Goal: Transaction & Acquisition: Purchase product/service

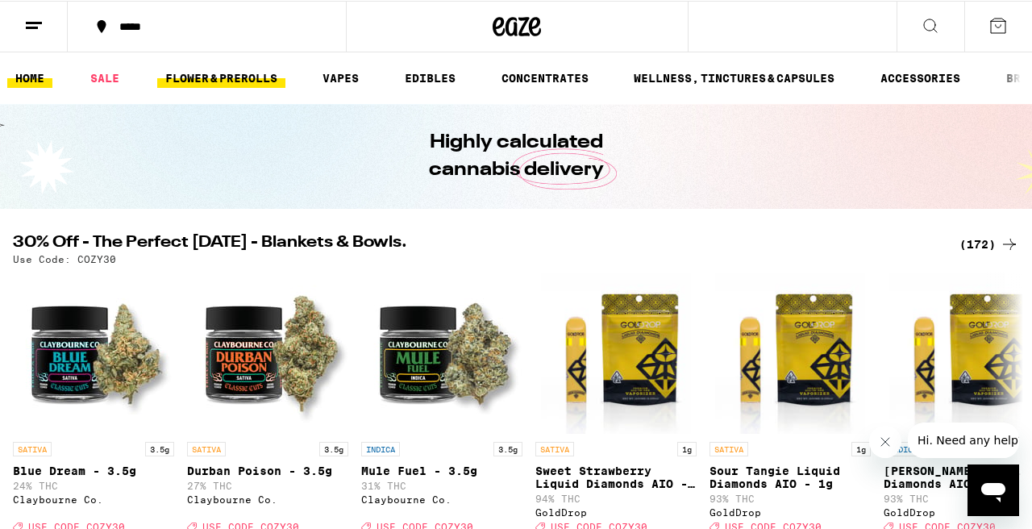
click at [223, 74] on link "FLOWER & PREROLLS" at bounding box center [221, 77] width 128 height 19
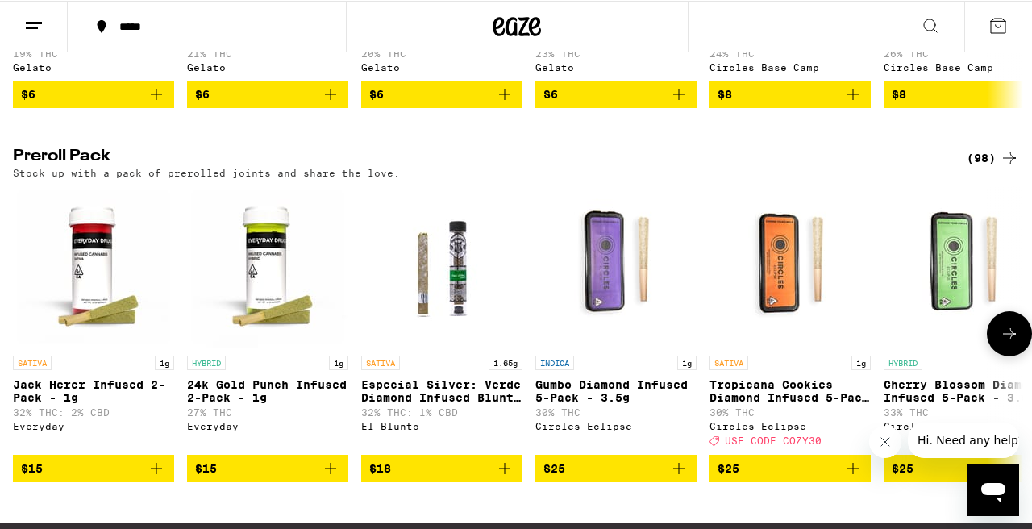
scroll to position [1140, 0]
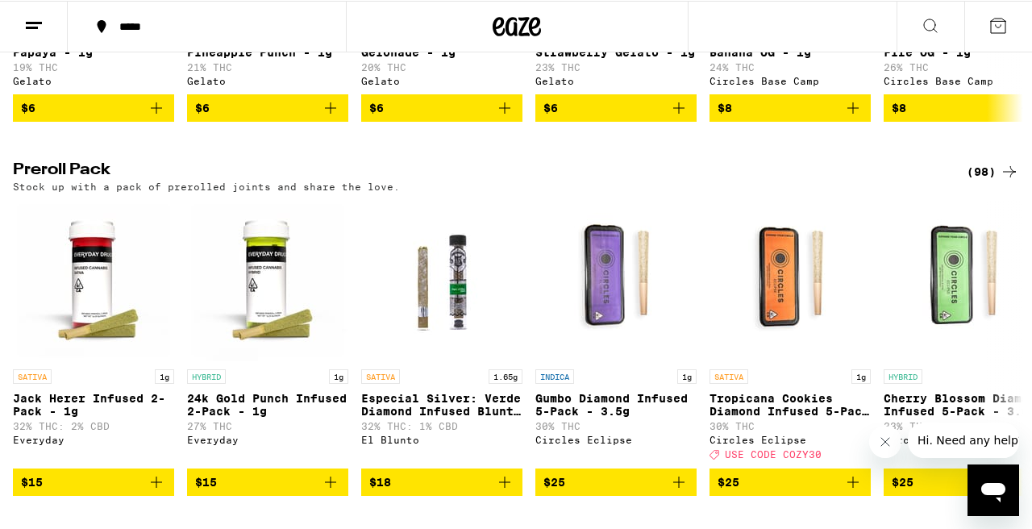
click at [1012, 181] on icon at bounding box center [1008, 170] width 19 height 19
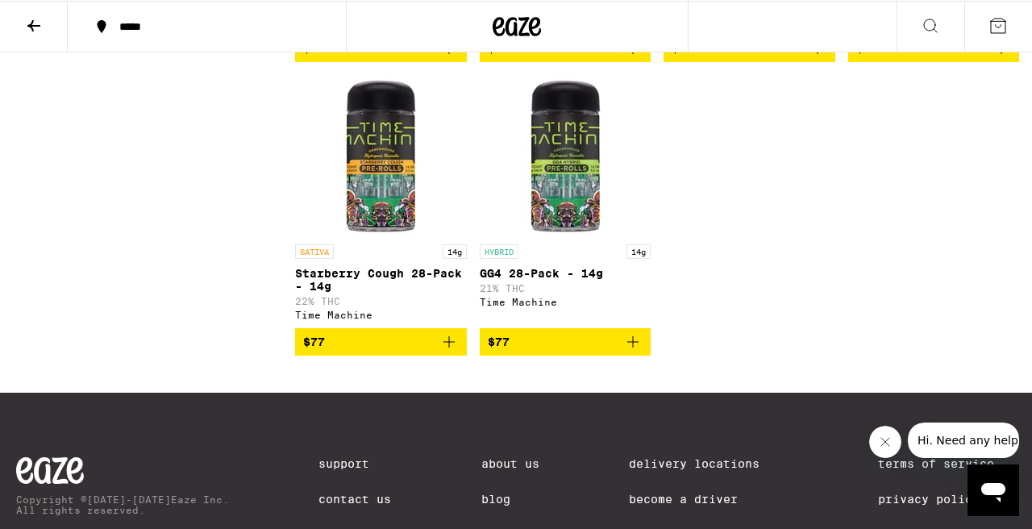
scroll to position [7190, 0]
